Goal: Transaction & Acquisition: Purchase product/service

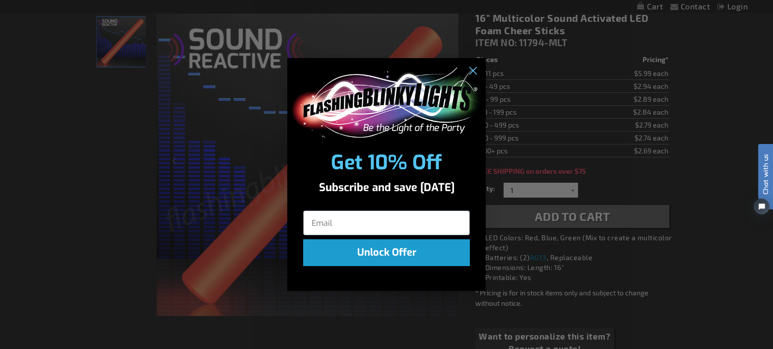
scroll to position [142, 0]
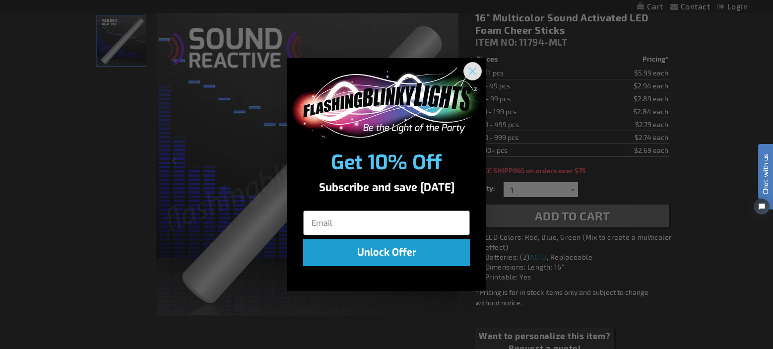
drag, startPoint x: 473, startPoint y: 68, endPoint x: 481, endPoint y: 236, distance: 167.5
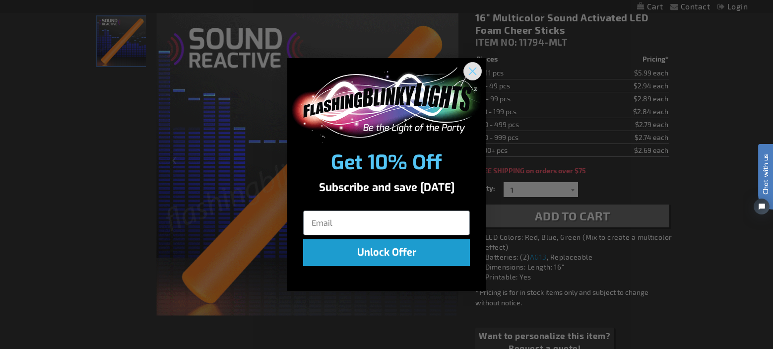
click at [472, 68] on circle "Close dialog" at bounding box center [473, 71] width 16 height 16
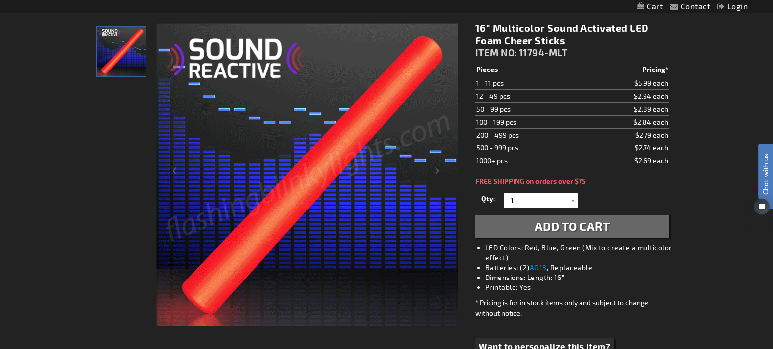
scroll to position [127, 0]
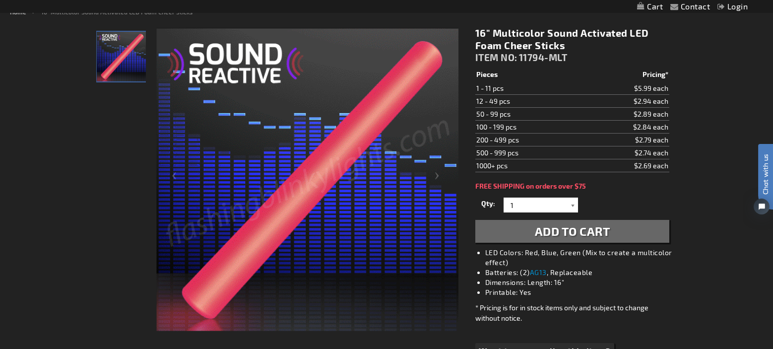
click at [568, 205] on div at bounding box center [573, 205] width 10 height 15
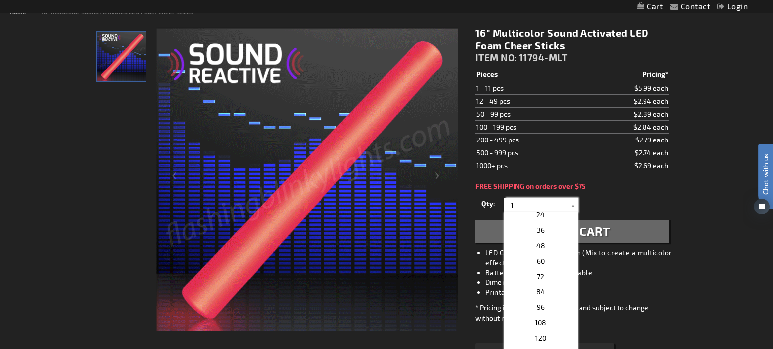
scroll to position [192, 0]
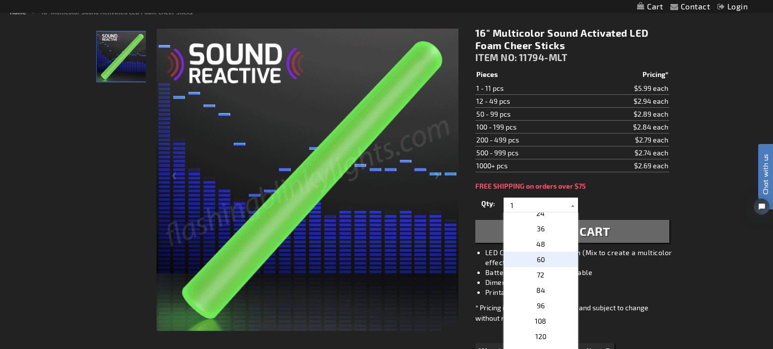
click at [547, 262] on p "60" at bounding box center [541, 259] width 74 height 15
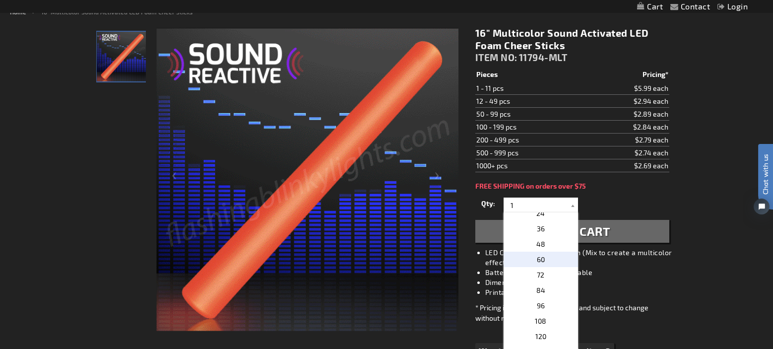
type input "60"
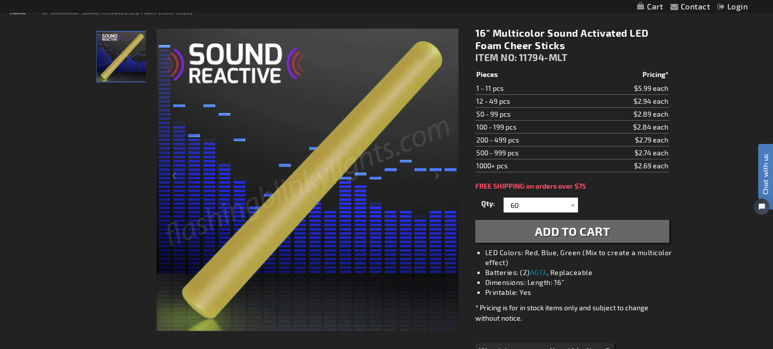
click at [554, 231] on span "Add to Cart" at bounding box center [572, 231] width 75 height 14
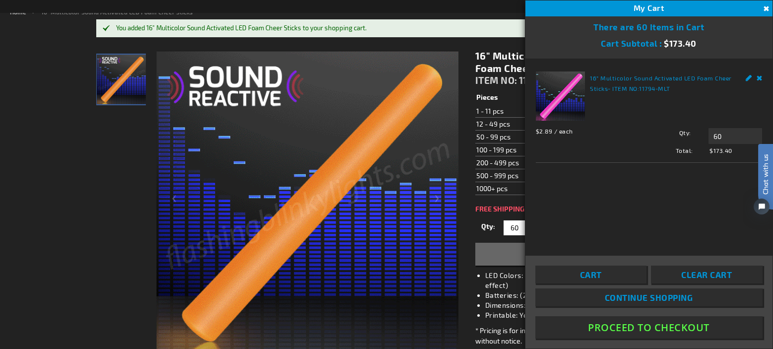
click at [764, 9] on button "Close" at bounding box center [765, 8] width 11 height 11
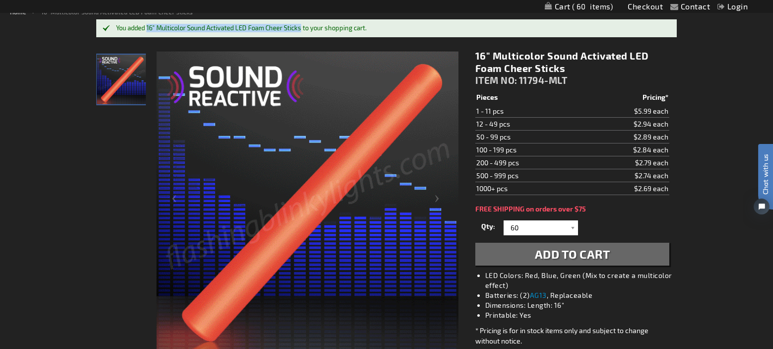
drag, startPoint x: 155, startPoint y: 29, endPoint x: 301, endPoint y: 30, distance: 145.9
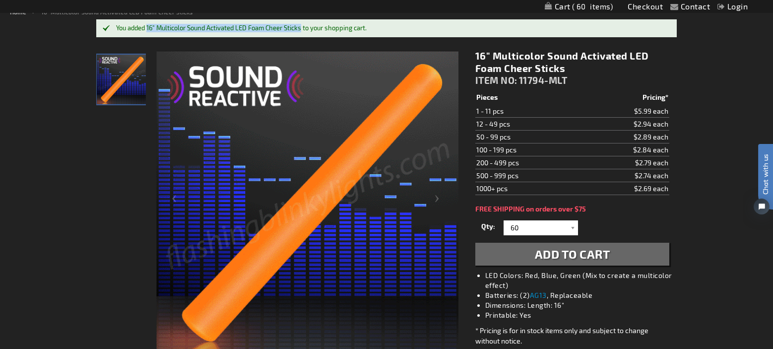
click at [302, 30] on div "You added 16" Multicolor Sound Activated LED Foam Cheer Sticks to your shopping…" at bounding box center [391, 28] width 551 height 8
copy div "16" Multicolor Sound Activated LED Foam Cheer Stick"
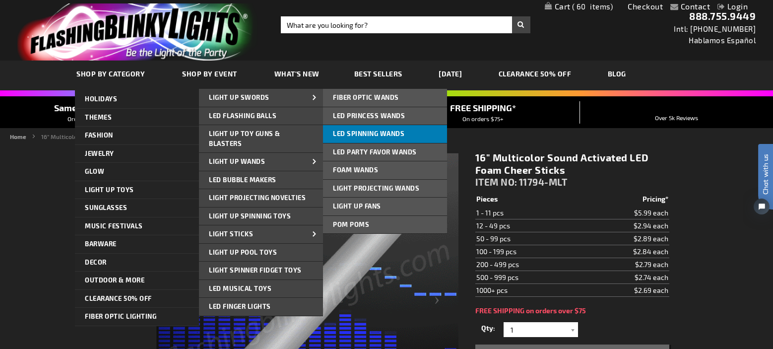
click at [360, 137] on link "LED Spinning Wands" at bounding box center [385, 134] width 124 height 18
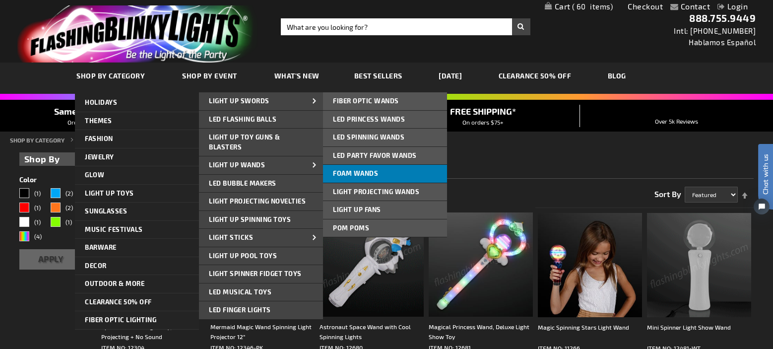
click at [359, 172] on span "Foam Wands" at bounding box center [355, 173] width 45 height 8
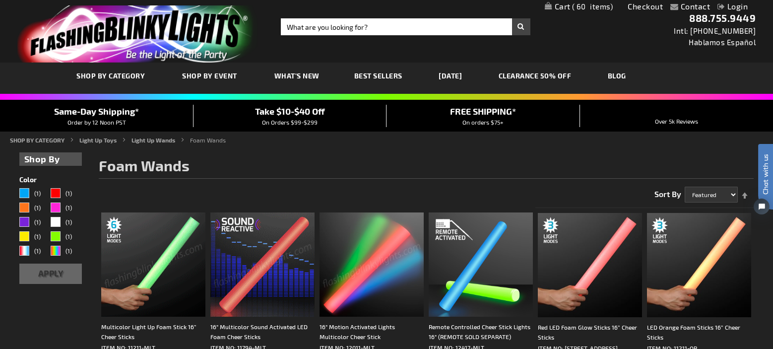
click at [591, 8] on span "60" at bounding box center [592, 6] width 41 height 9
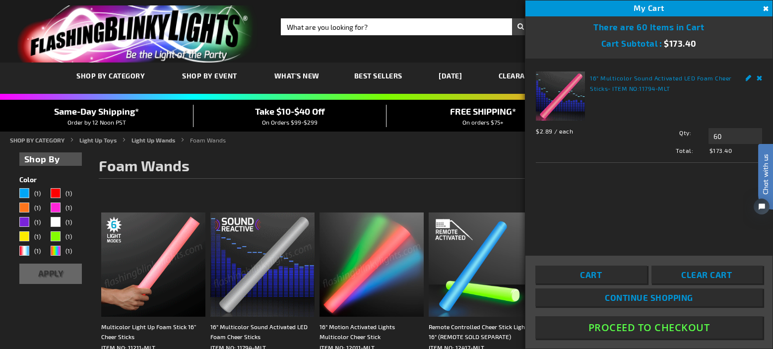
click at [645, 331] on button "Proceed To Checkout" at bounding box center [649, 327] width 227 height 22
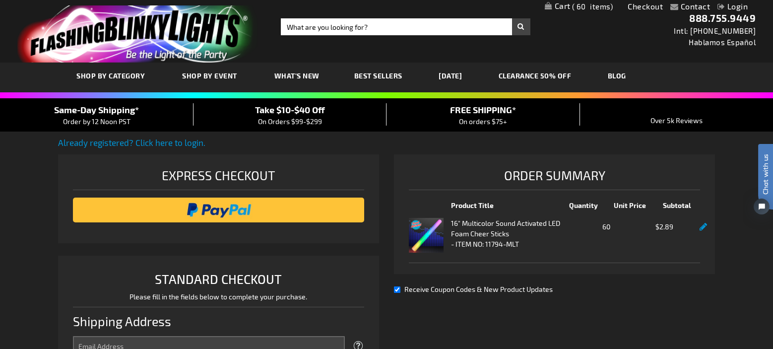
select select "US"
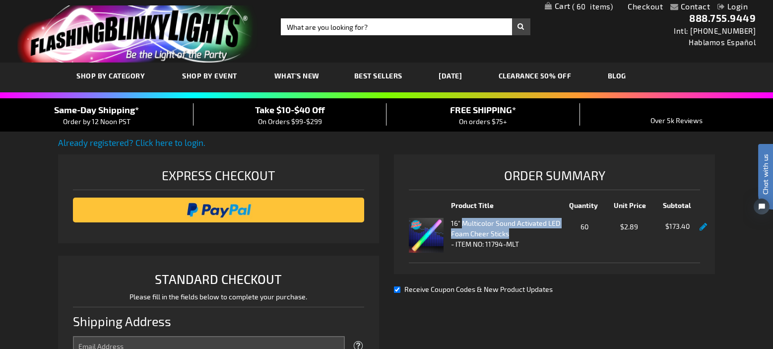
drag, startPoint x: 476, startPoint y: 229, endPoint x: 465, endPoint y: 227, distance: 11.6
click at [465, 227] on strong "16" Multicolor Sound Activated LED Foam Cheer Sticks" at bounding box center [507, 228] width 112 height 21
click at [427, 227] on img at bounding box center [426, 235] width 35 height 35
drag, startPoint x: 499, startPoint y: 226, endPoint x: 546, endPoint y: 233, distance: 47.1
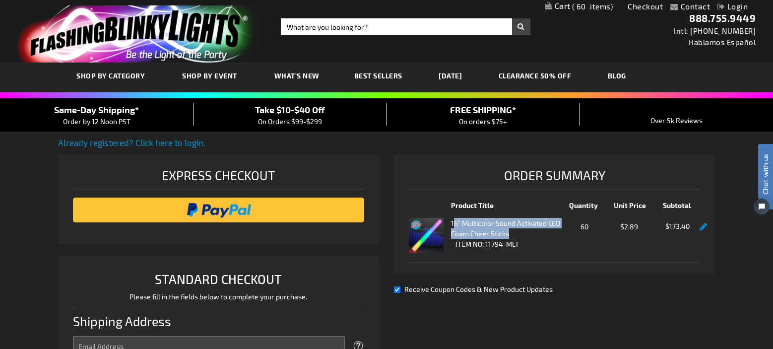
click at [548, 233] on strong "16" Multicolor Sound Activated LED Foam Cheer Sticks" at bounding box center [507, 228] width 112 height 21
click at [513, 231] on strong "16" Multicolor Sound Activated LED Foam Cheer Sticks" at bounding box center [507, 228] width 112 height 21
drag, startPoint x: 514, startPoint y: 234, endPoint x: 451, endPoint y: 222, distance: 63.6
click at [451, 222] on strong "16" Multicolor Sound Activated LED Foam Cheer Sticks" at bounding box center [507, 228] width 112 height 21
copy strong "16" Multicolor Sound Activated LED Foam Cheer Sticks"
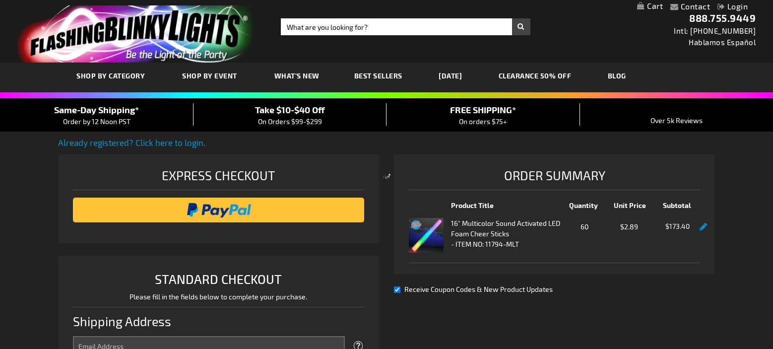
select select "US"
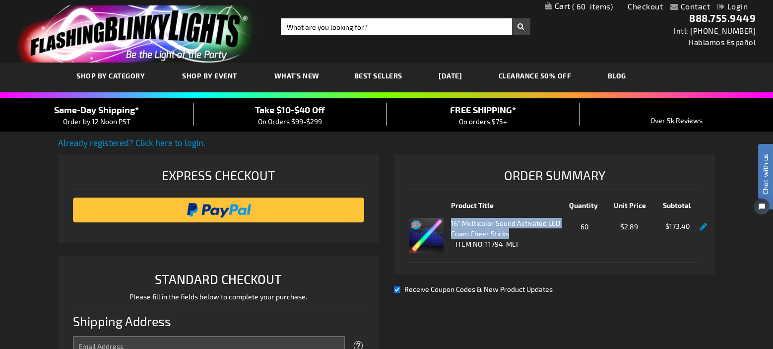
drag, startPoint x: 452, startPoint y: 221, endPoint x: 541, endPoint y: 232, distance: 89.5
click at [541, 232] on strong "16" Multicolor Sound Activated LED Foam Cheer Sticks" at bounding box center [507, 228] width 112 height 21
copy strong "16" Multicolor Sound Activated LED Foam Cheer Sticks"
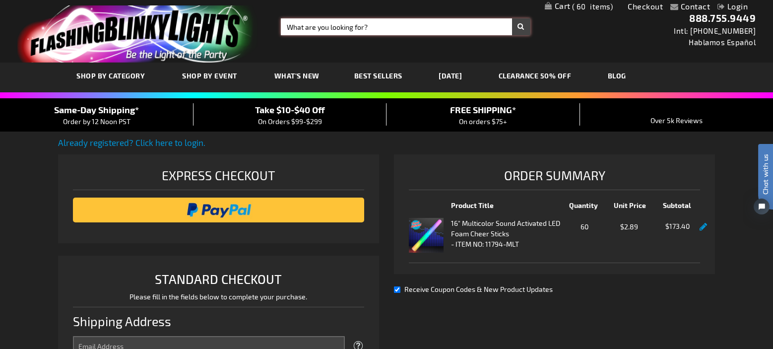
click at [329, 26] on input "Search" at bounding box center [406, 26] width 250 height 17
paste input "16" Multicolor Sound Activated LED Foam Cheer Sticks"
type input "16" Multicolor Sound Activated LED Foam Cheer Sticks"
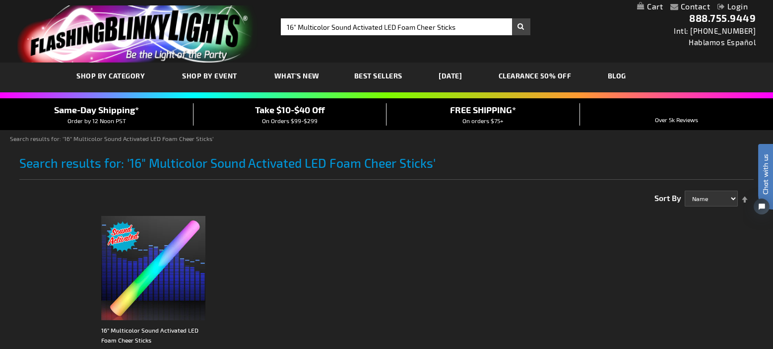
drag, startPoint x: 653, startPoint y: 4, endPoint x: 650, endPoint y: 10, distance: 6.7
click at [653, 4] on link "My Cart" at bounding box center [650, 6] width 26 height 9
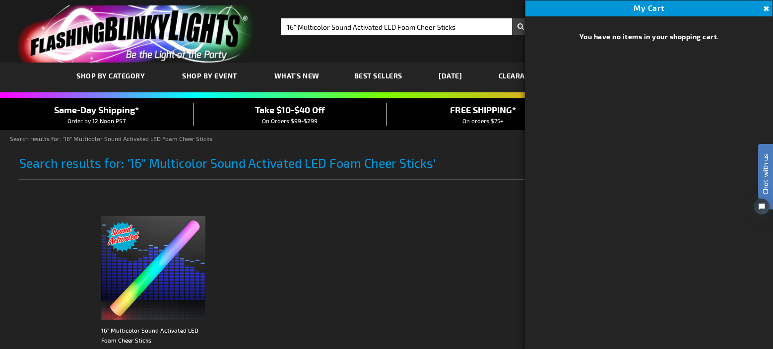
click at [387, 200] on div "1 Item Show 30 60 90 per page Sort By Name Price Best Sellers Relevance Set Des…" at bounding box center [426, 194] width 655 height 24
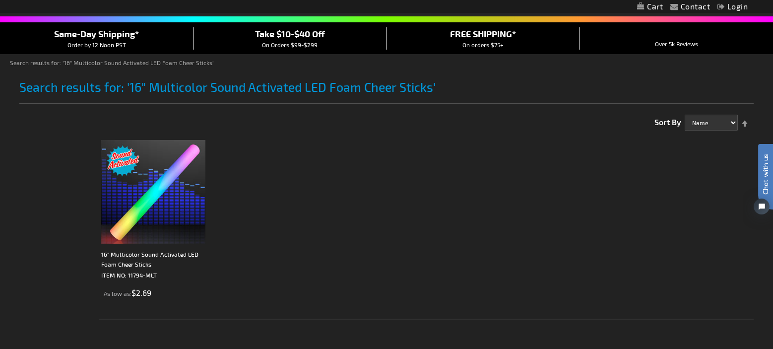
scroll to position [76, 0]
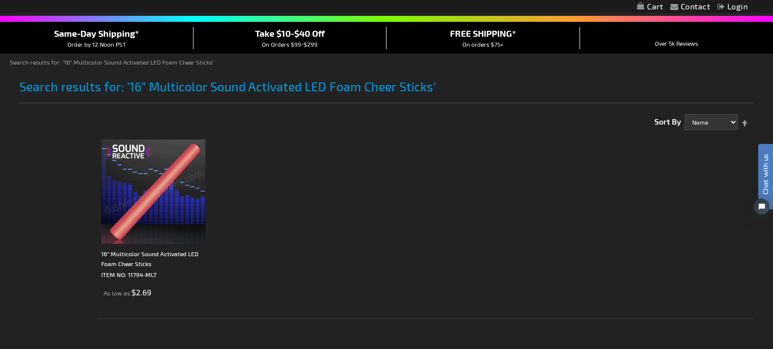
click at [144, 240] on img at bounding box center [153, 191] width 104 height 104
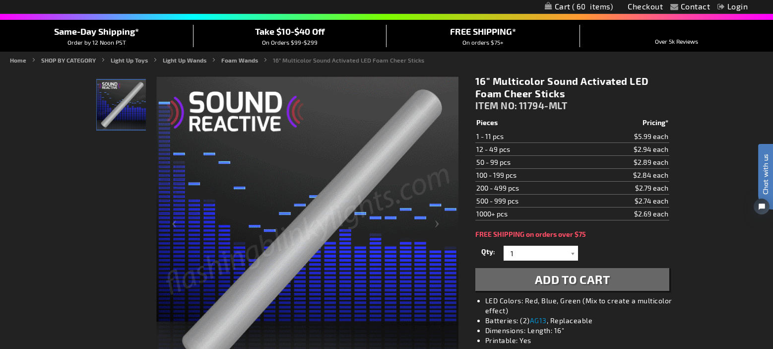
scroll to position [117, 0]
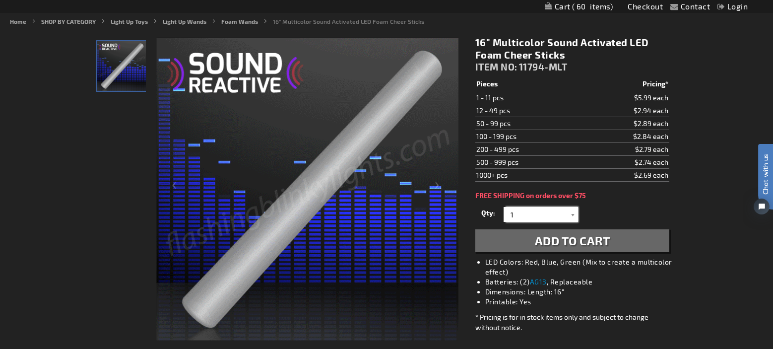
click at [551, 210] on input "1" at bounding box center [542, 214] width 72 height 15
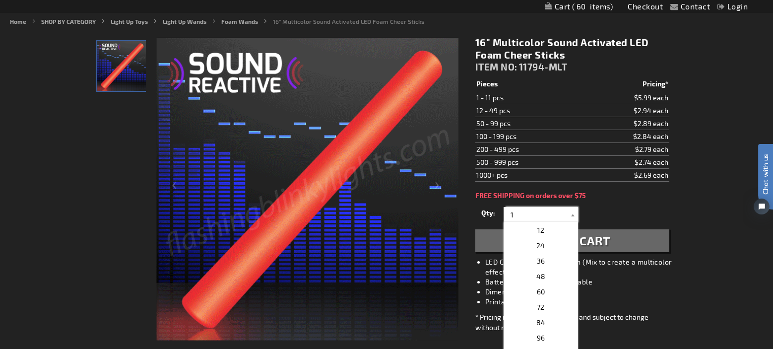
scroll to position [146, 0]
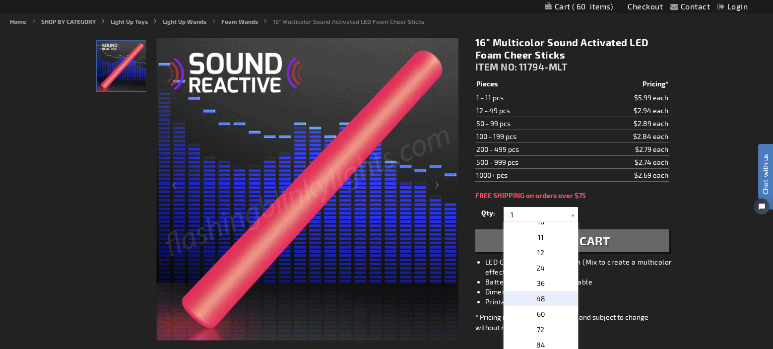
click at [556, 301] on p "48" at bounding box center [541, 298] width 74 height 15
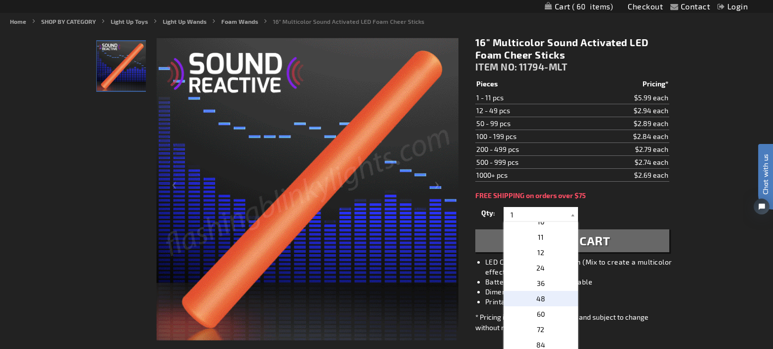
type input "48"
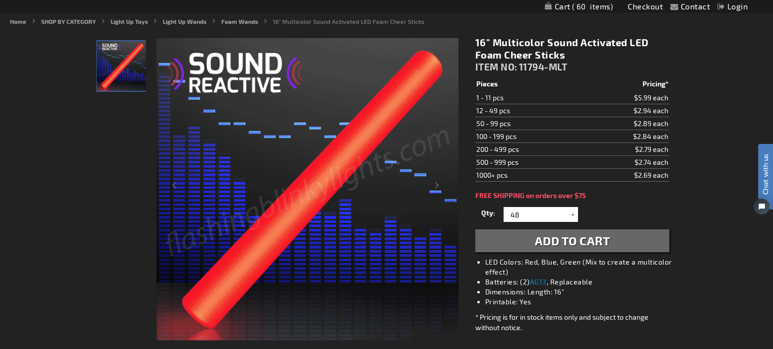
click at [612, 239] on button "Add to Cart" at bounding box center [573, 240] width 194 height 23
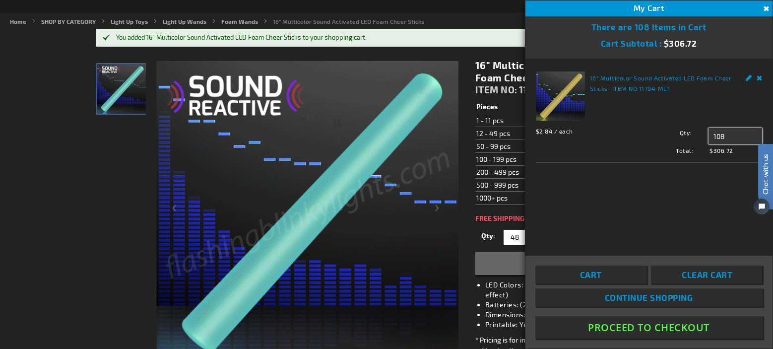
click at [683, 130] on div "Qty 108 Update" at bounding box center [700, 136] width 125 height 16
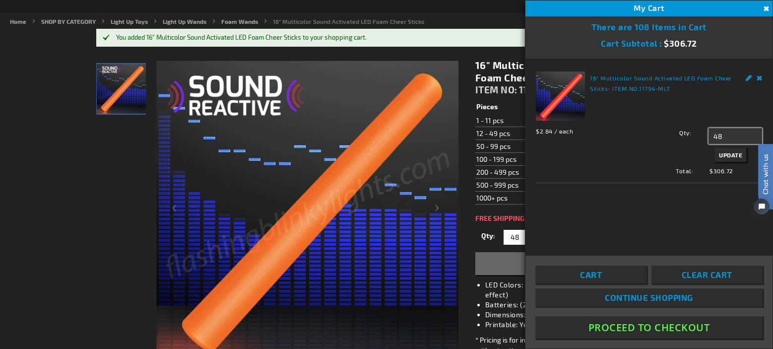
type input "48"
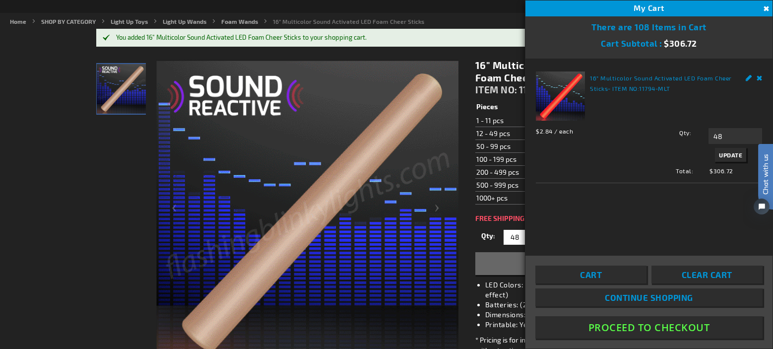
click at [721, 152] on span "Update" at bounding box center [730, 154] width 23 height 7
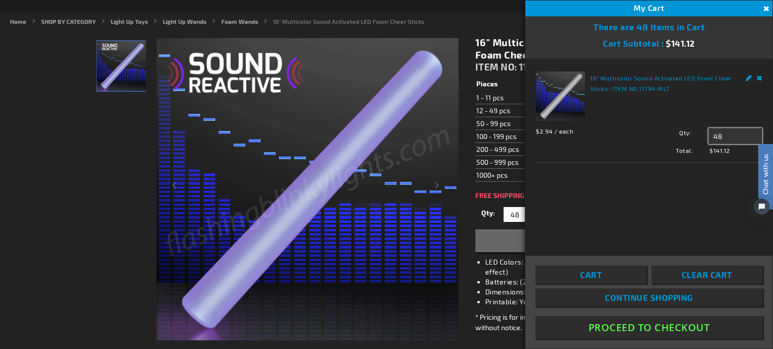
click at [679, 137] on div "Qty 48 Update" at bounding box center [700, 136] width 125 height 16
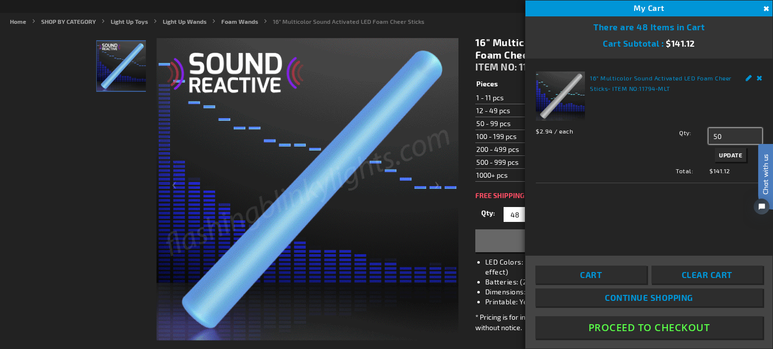
type input "50"
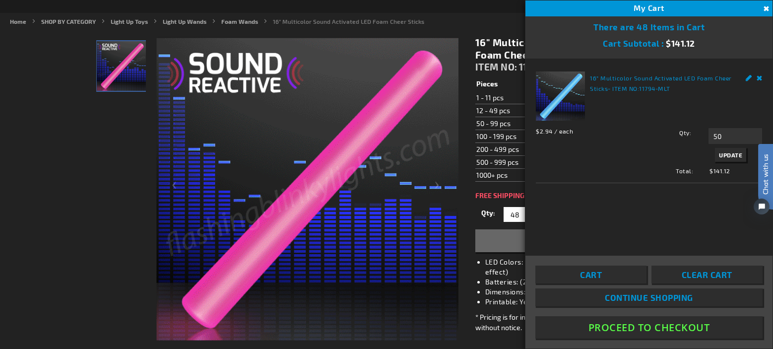
click at [725, 155] on span "Update" at bounding box center [730, 154] width 23 height 7
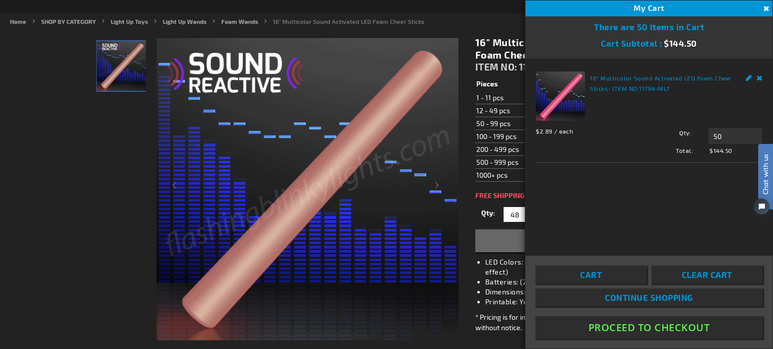
click at [638, 327] on button "Proceed To Checkout" at bounding box center [649, 327] width 227 height 22
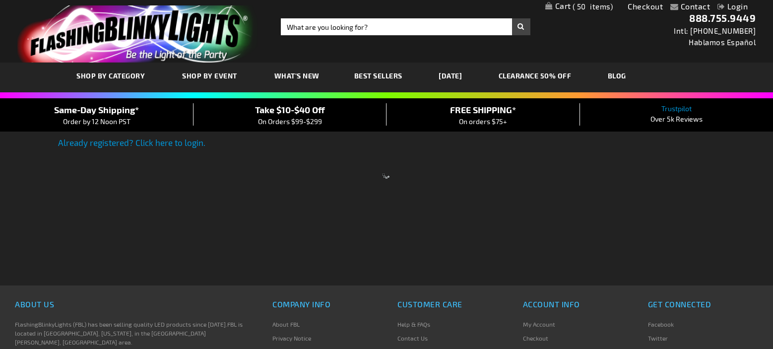
scroll to position [30, 0]
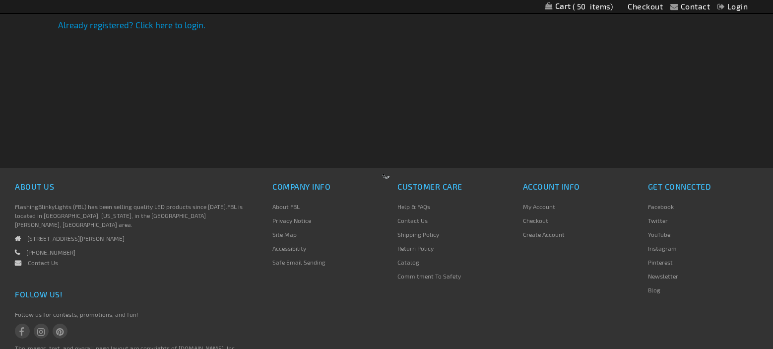
select select "US"
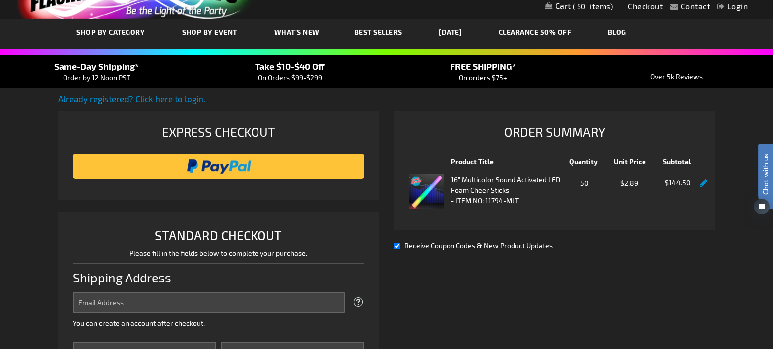
scroll to position [22, 0]
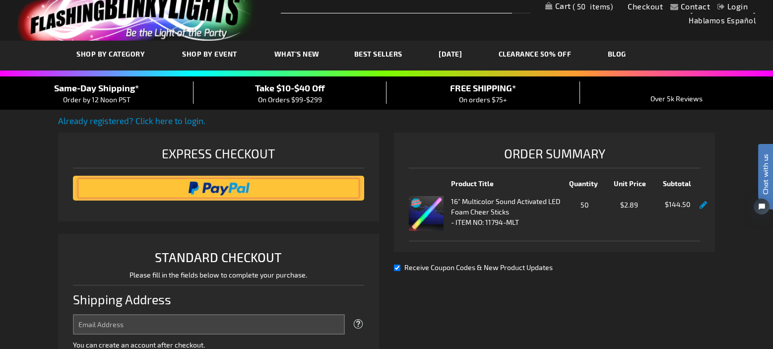
drag, startPoint x: 212, startPoint y: 188, endPoint x: 284, endPoint y: 168, distance: 74.2
click at [212, 188] on input "image" at bounding box center [218, 188] width 281 height 20
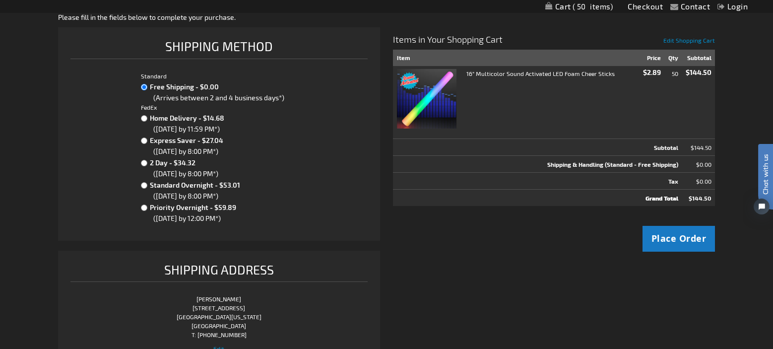
scroll to position [168, 0]
drag, startPoint x: 698, startPoint y: 241, endPoint x: 531, endPoint y: 232, distance: 167.5
click at [698, 241] on span "Place Order" at bounding box center [679, 238] width 55 height 12
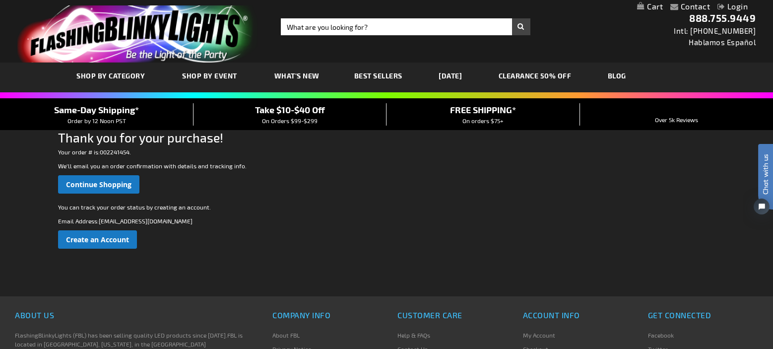
click at [497, 230] on div "You can track your order status by creating an account. Email Address : keithro…" at bounding box center [386, 226] width 657 height 46
drag, startPoint x: 320, startPoint y: 75, endPoint x: 316, endPoint y: 98, distance: 22.7
click at [320, 75] on link "What's New" at bounding box center [297, 75] width 60 height 33
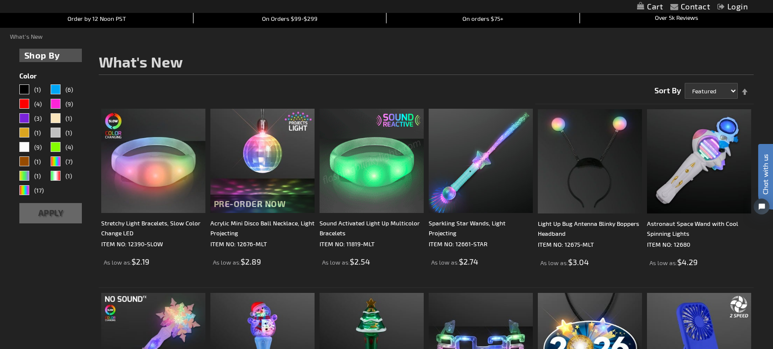
scroll to position [108, 0]
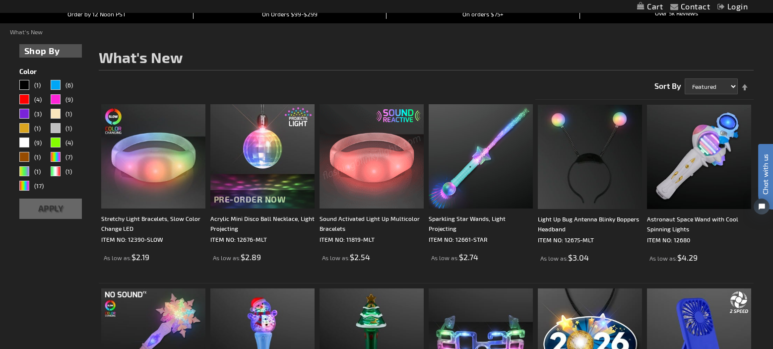
click at [375, 205] on img at bounding box center [372, 156] width 104 height 104
